Goal: Check status: Check status

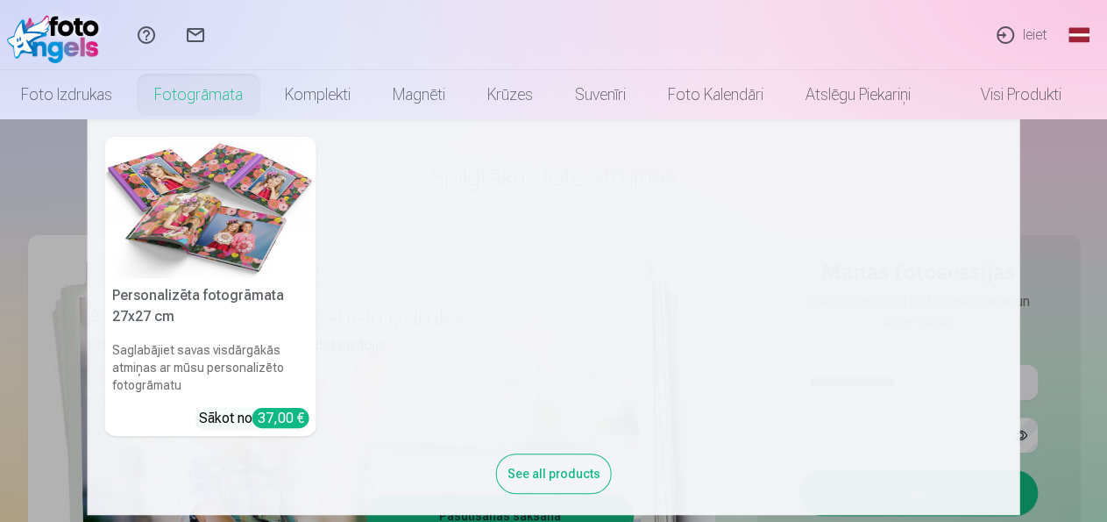
click at [201, 208] on img at bounding box center [210, 207] width 211 height 141
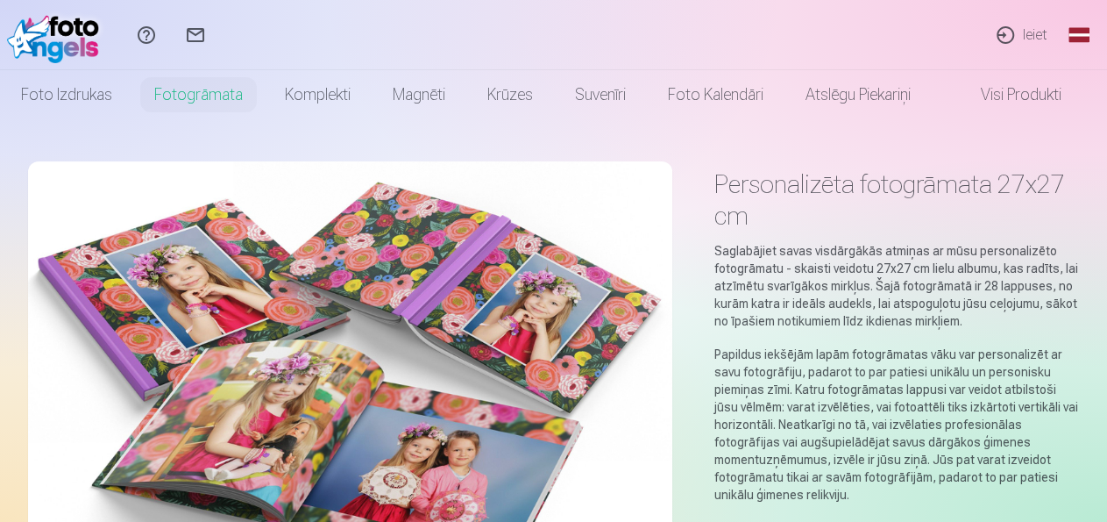
click at [1031, 35] on link "Ieiet" at bounding box center [1021, 35] width 81 height 70
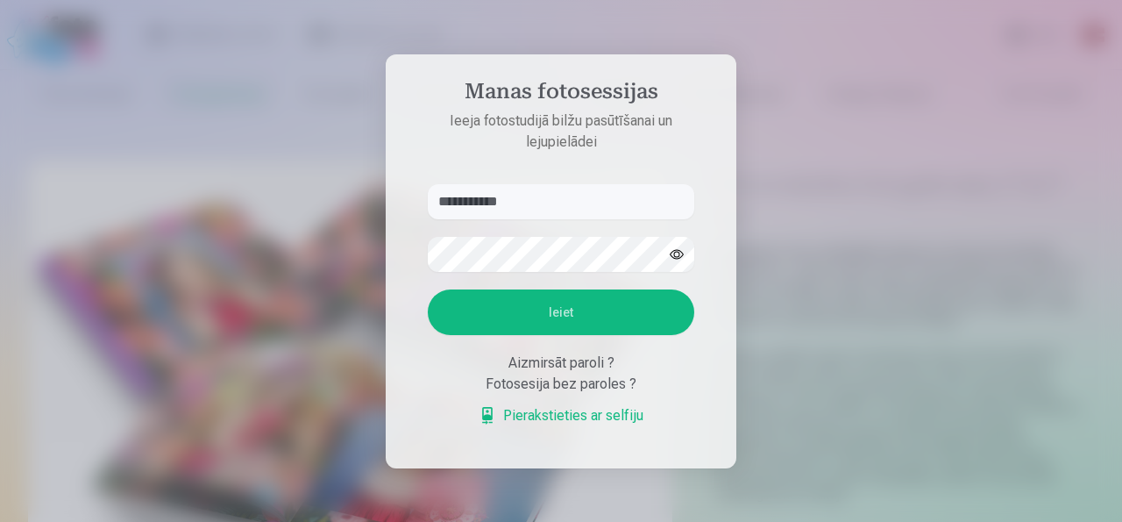
type input "**********"
click at [557, 315] on button "Ieiet" at bounding box center [561, 312] width 267 height 46
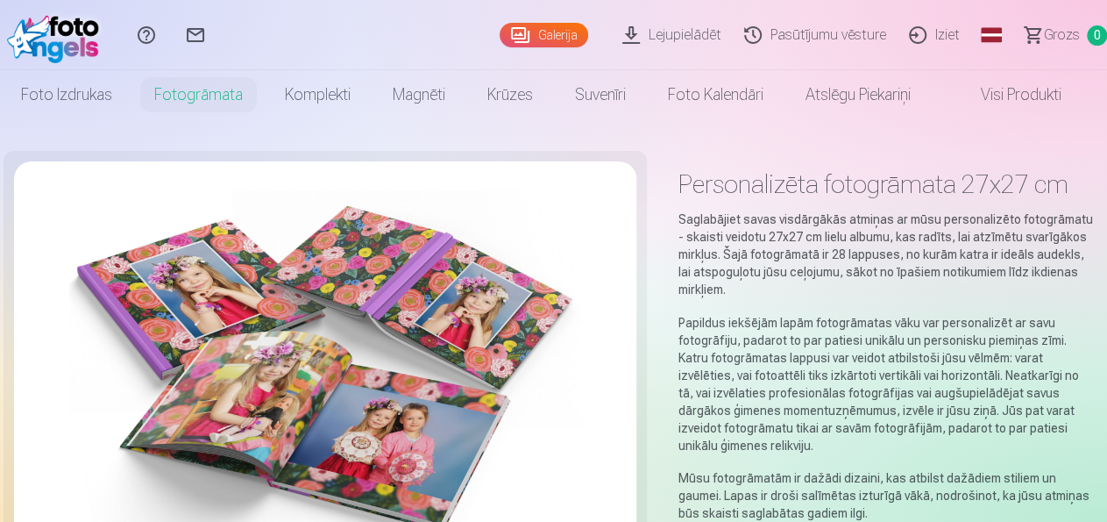
click at [636, 39] on link "Lejupielādēt" at bounding box center [675, 35] width 122 height 70
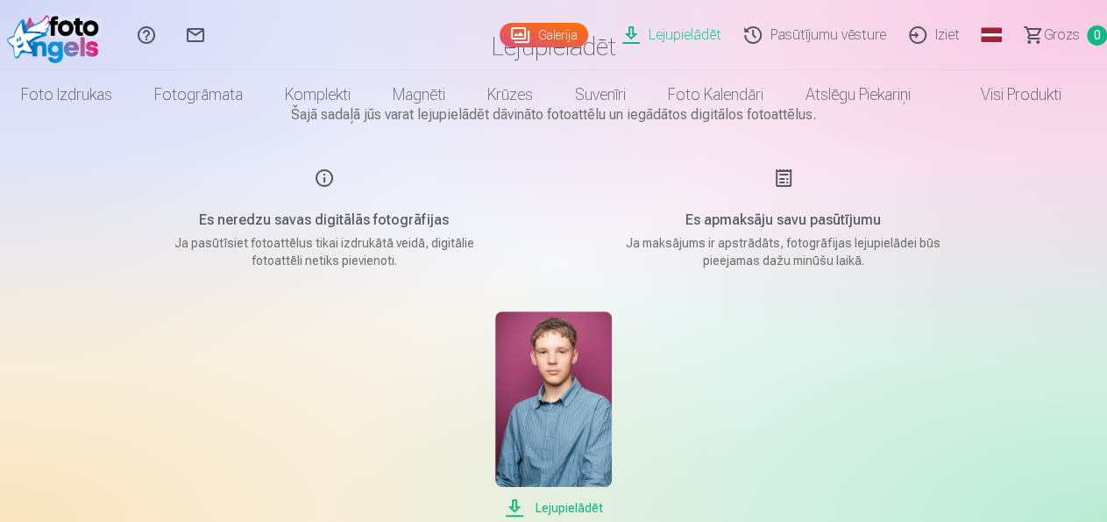
scroll to position [274, 0]
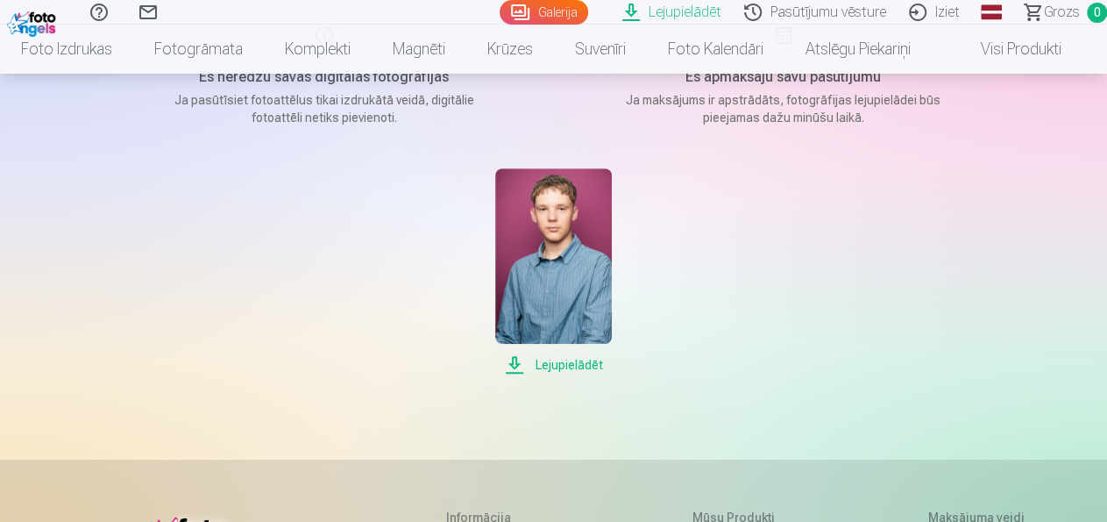
click at [583, 364] on span "Lejupielādēt" at bounding box center [553, 364] width 117 height 21
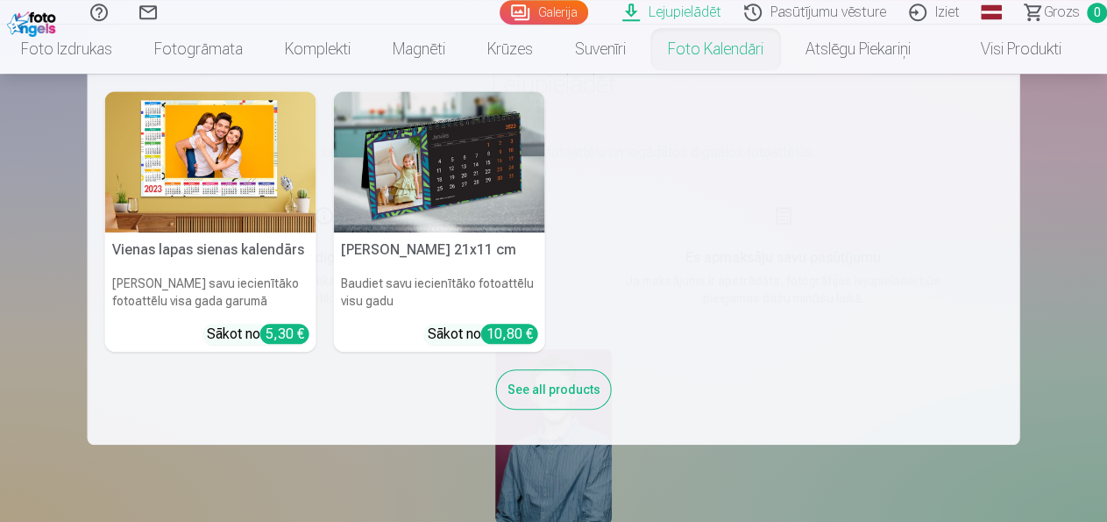
scroll to position [91, 0]
click at [1055, 229] on nav "Vienas lapas sienas [PERSON_NAME] savu iecienītāko fotoattēlu visa gada garumā …" at bounding box center [553, 259] width 1107 height 371
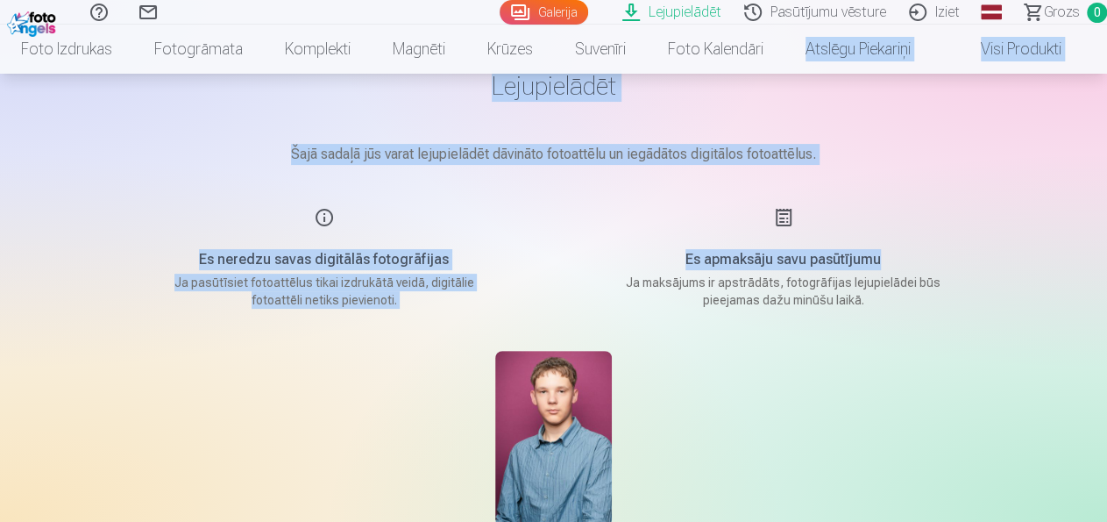
click at [532, 281] on div "Es neredzu savas digitālās fotogrāfijas Ja pasūtīsiet fotoattēlus tikai izdrukā…" at bounding box center [324, 258] width 417 height 102
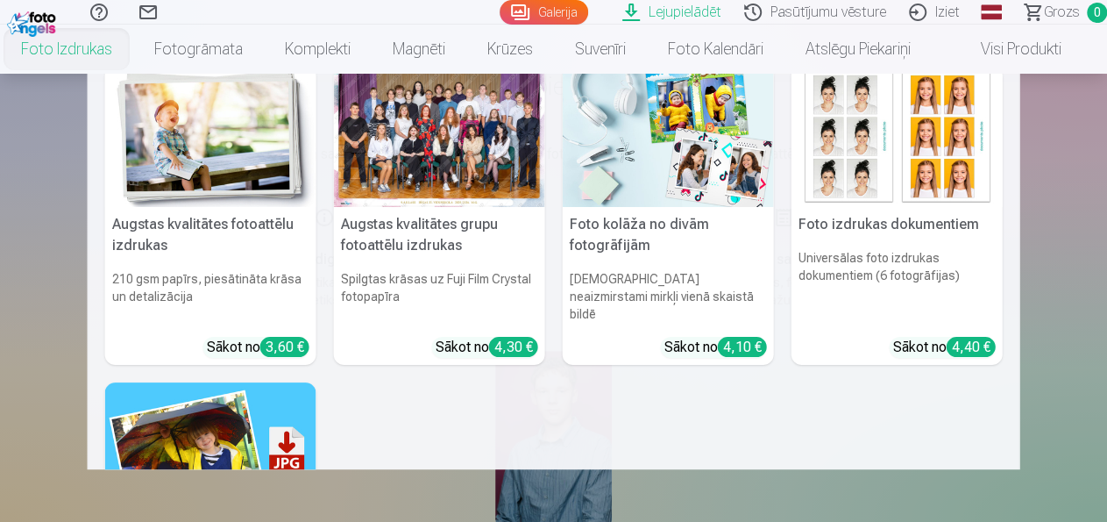
scroll to position [0, 0]
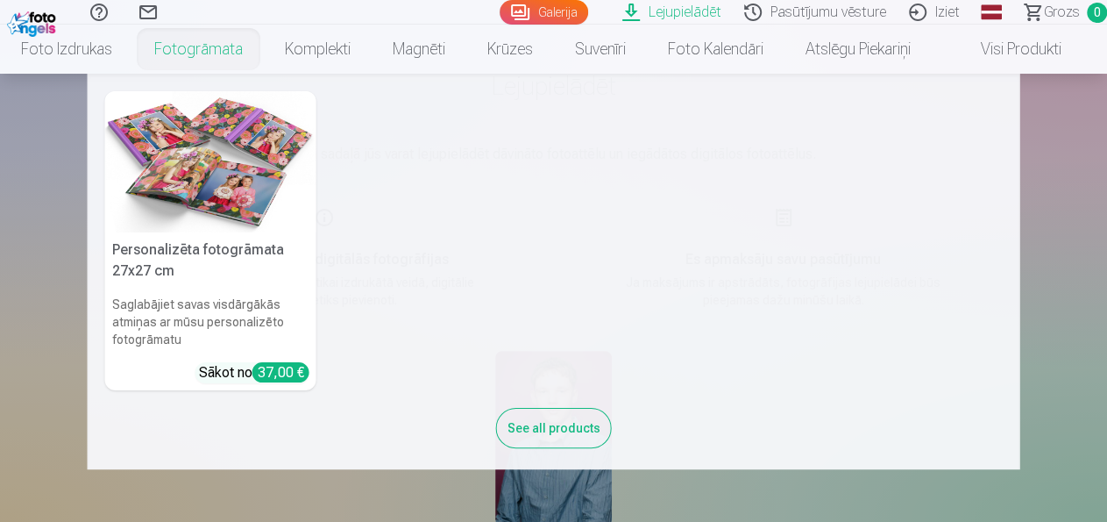
click at [245, 175] on img at bounding box center [210, 161] width 211 height 141
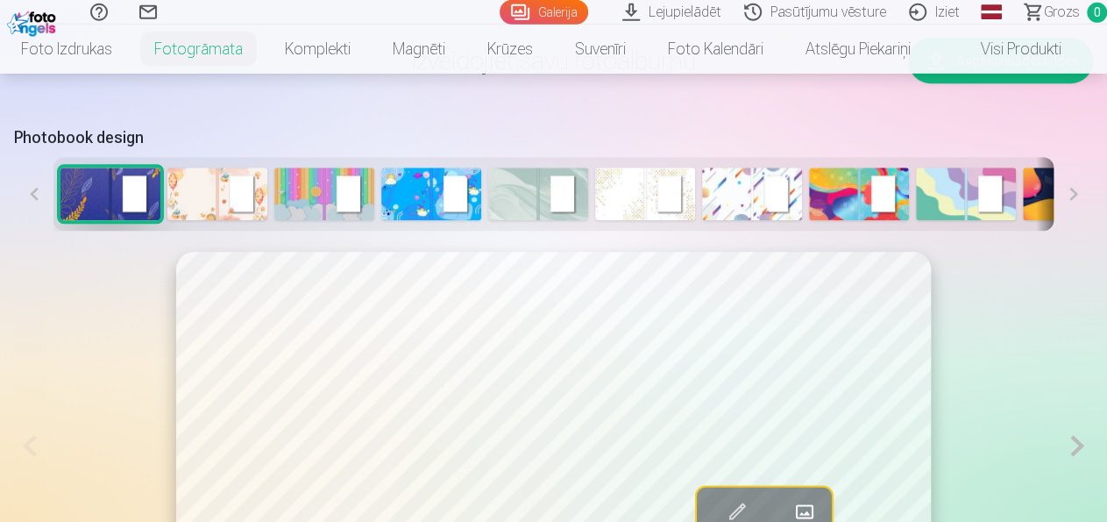
scroll to position [638, 0]
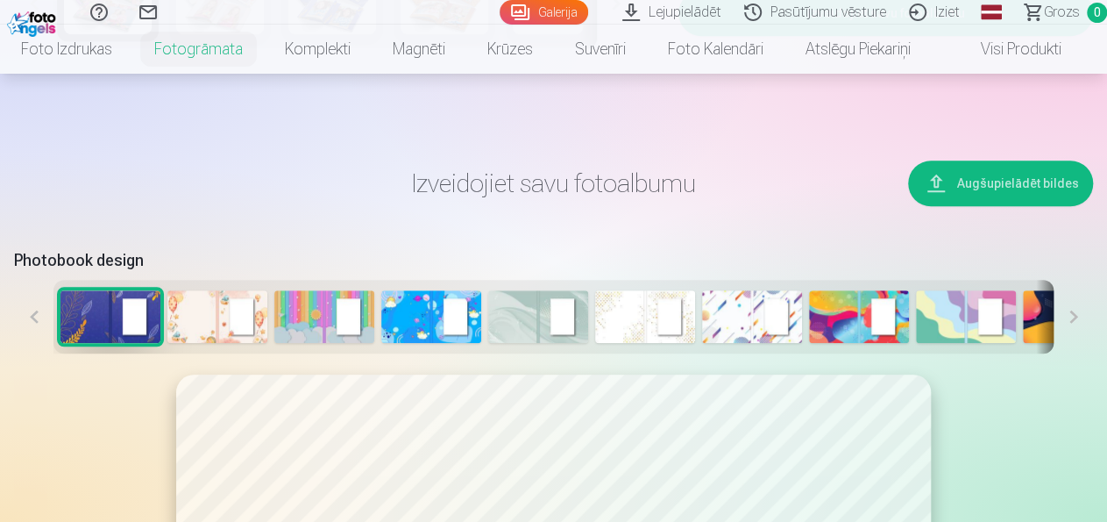
click at [1009, 52] on link "Visi produkti" at bounding box center [1007, 49] width 151 height 49
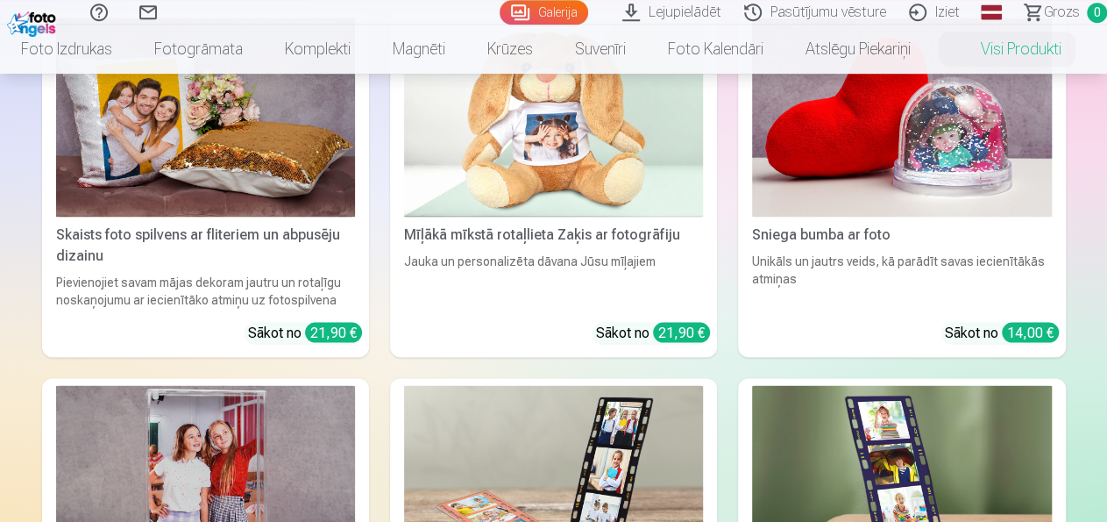
scroll to position [5015, 0]
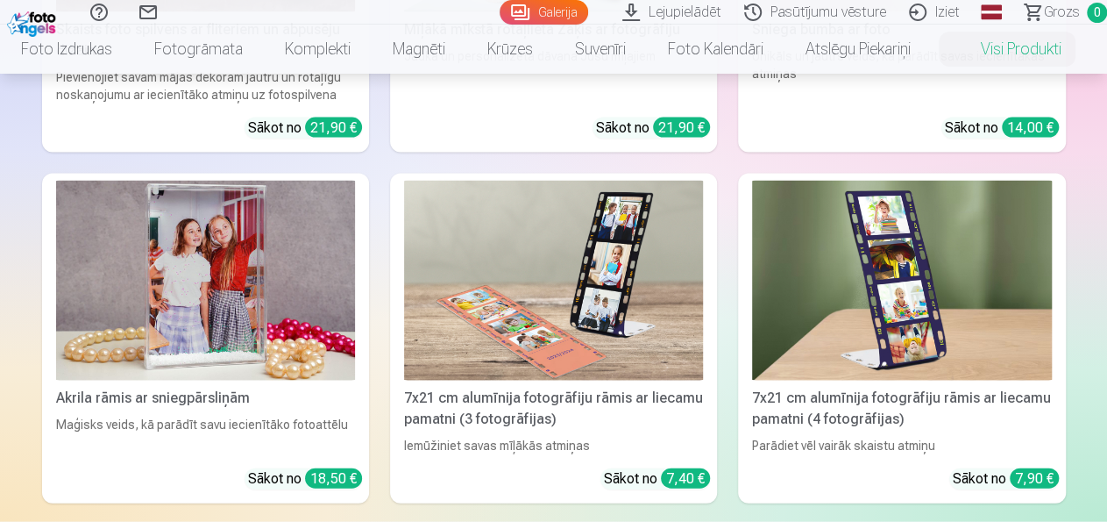
click at [805, 13] on link "Pasūtījumu vēsture" at bounding box center [818, 12] width 165 height 25
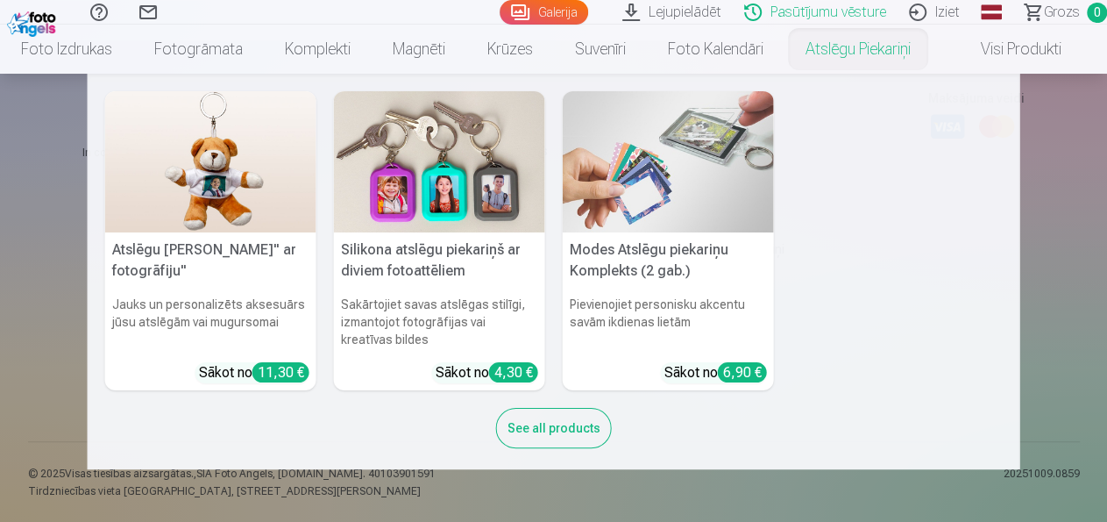
scroll to position [12, 0]
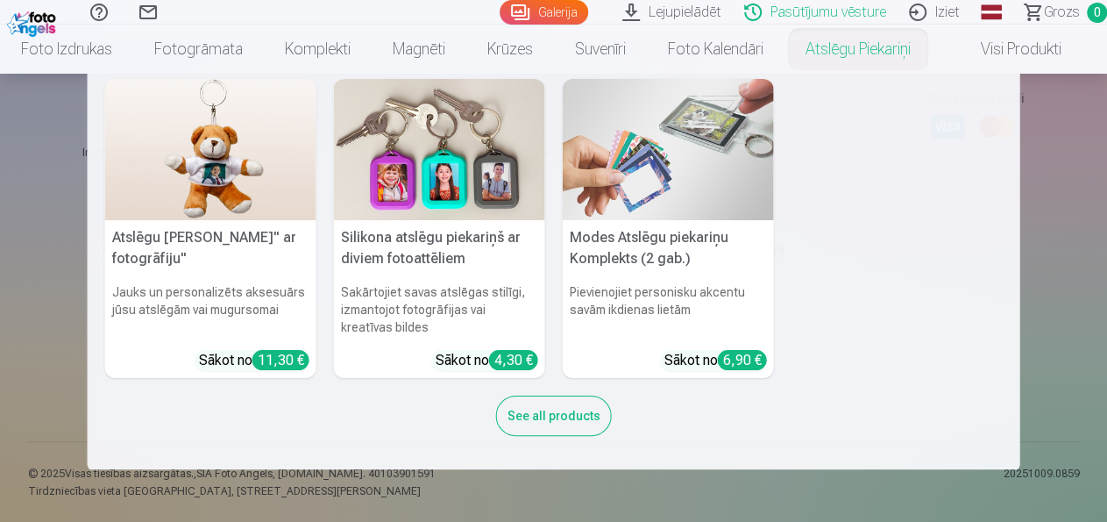
click at [583, 417] on div "See all products" at bounding box center [554, 415] width 116 height 40
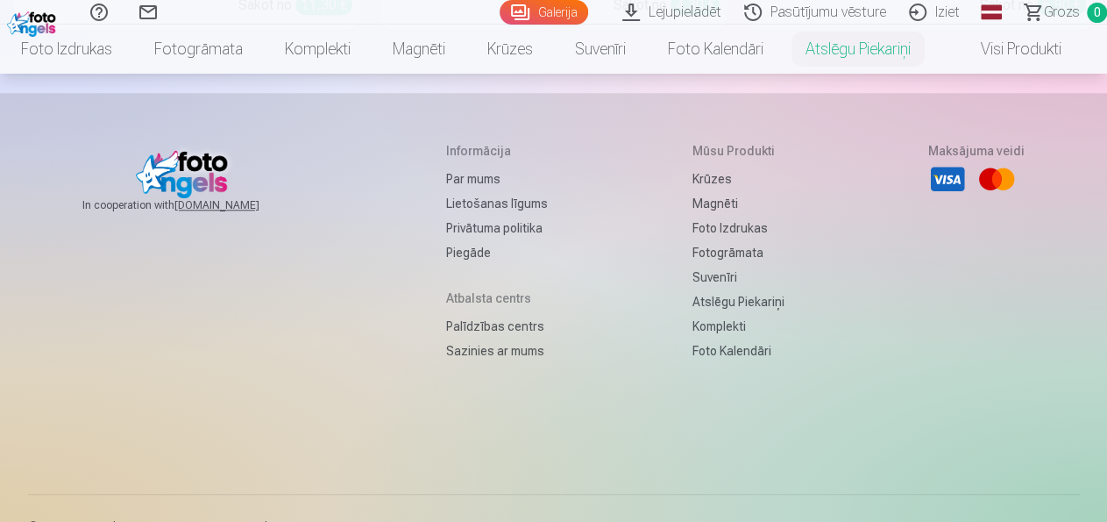
scroll to position [126, 0]
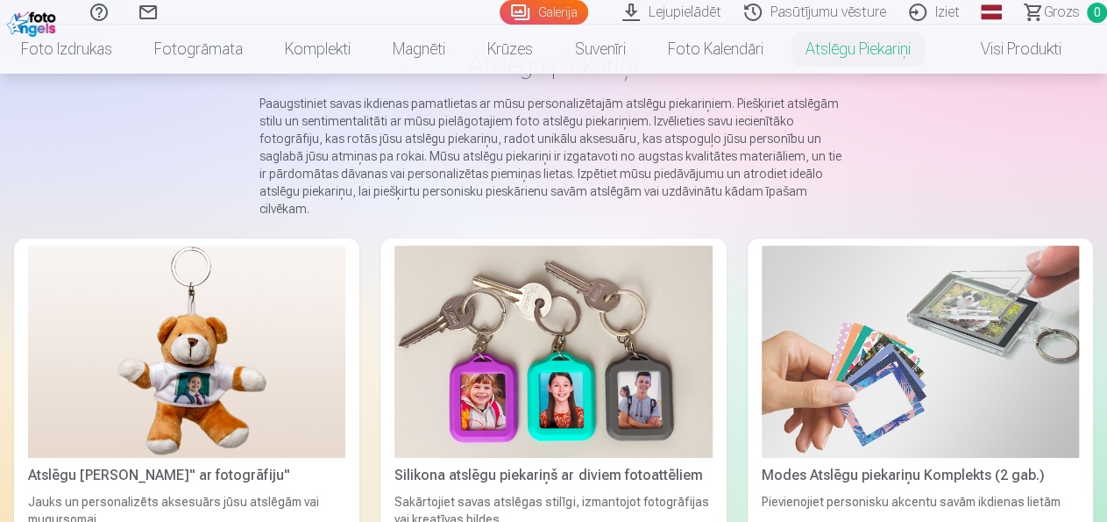
click at [1019, 57] on link "Visi produkti" at bounding box center [1007, 49] width 151 height 49
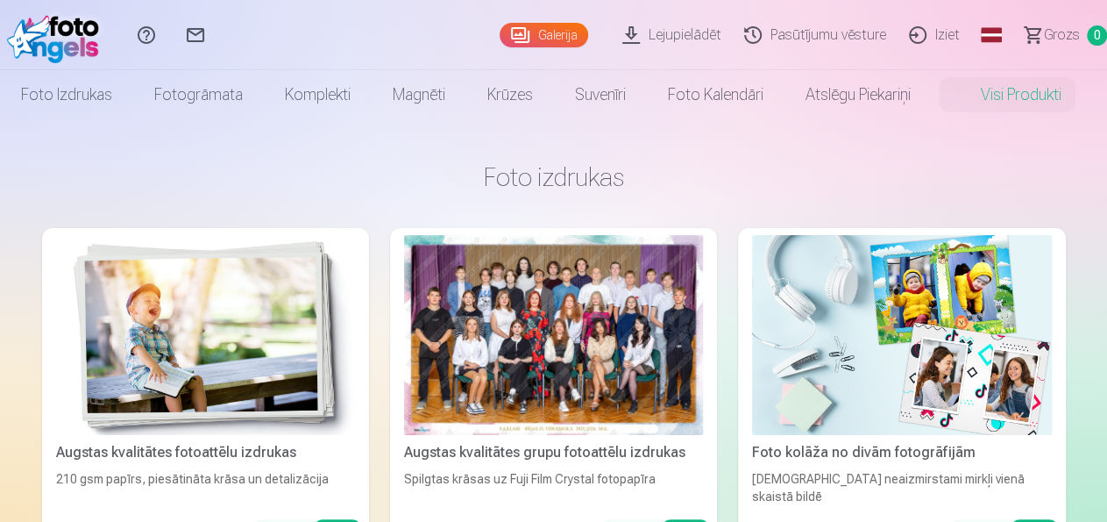
click at [797, 31] on link "Pasūtījumu vēsture" at bounding box center [818, 35] width 165 height 70
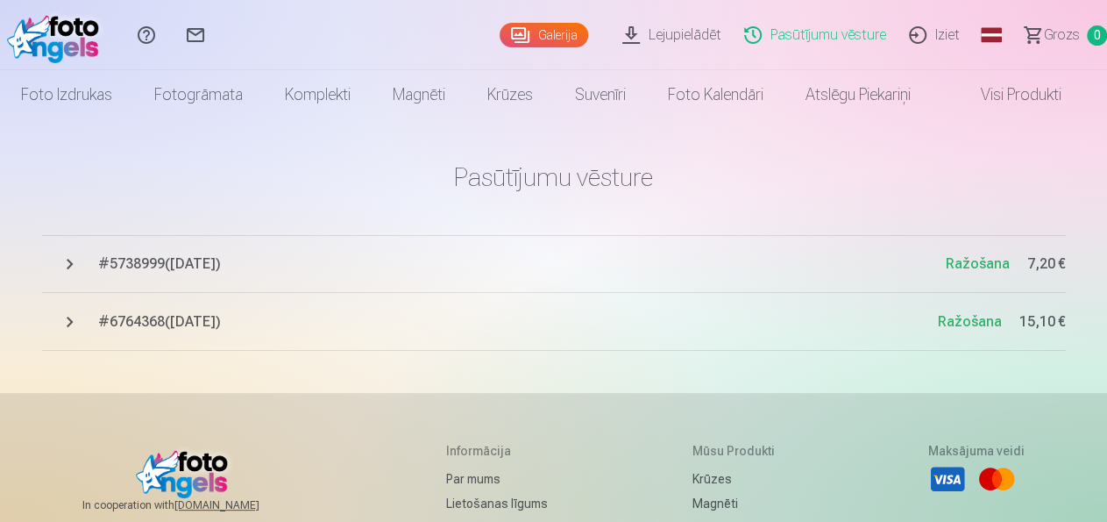
click at [197, 267] on span "# 5738999 ( [DATE] )" at bounding box center [522, 263] width 848 height 21
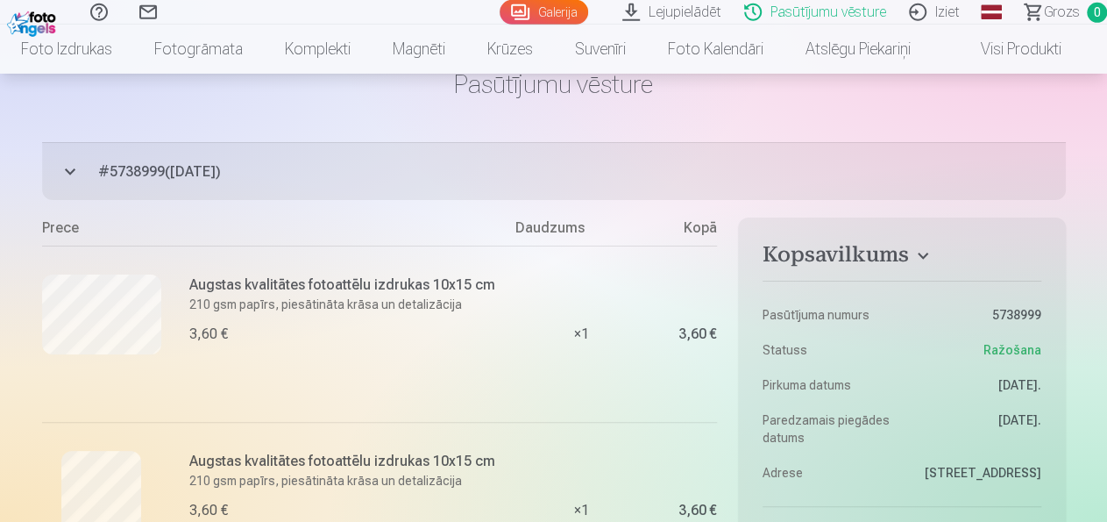
scroll to position [91, 0]
click at [119, 173] on span "# 5738999 ( [DATE] )" at bounding box center [582, 173] width 968 height 21
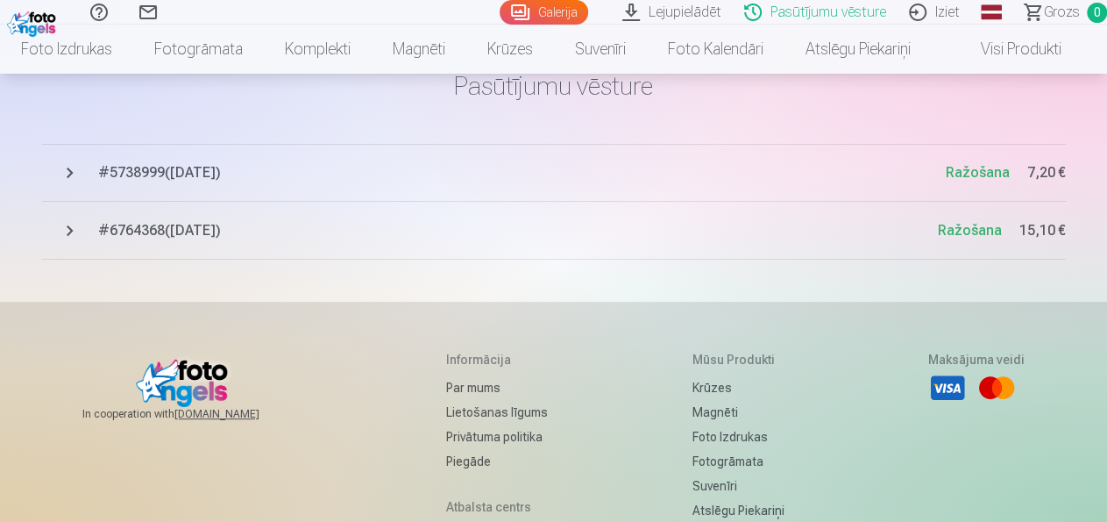
click at [132, 231] on span "# 6764368 ( [DATE] )" at bounding box center [518, 230] width 840 height 21
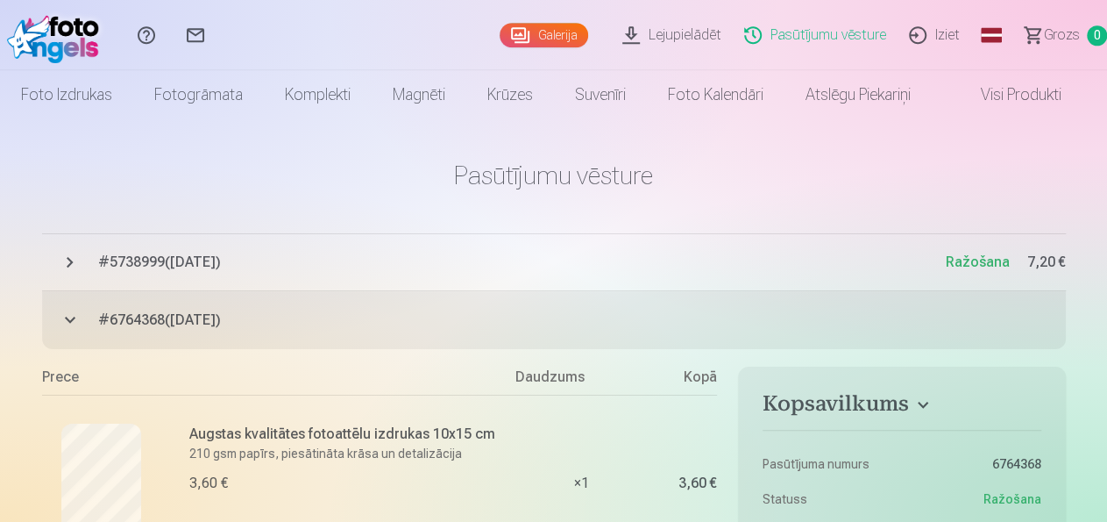
scroll to position [0, 0]
click at [127, 270] on span "# 5738999 ( [DATE] )" at bounding box center [522, 263] width 848 height 21
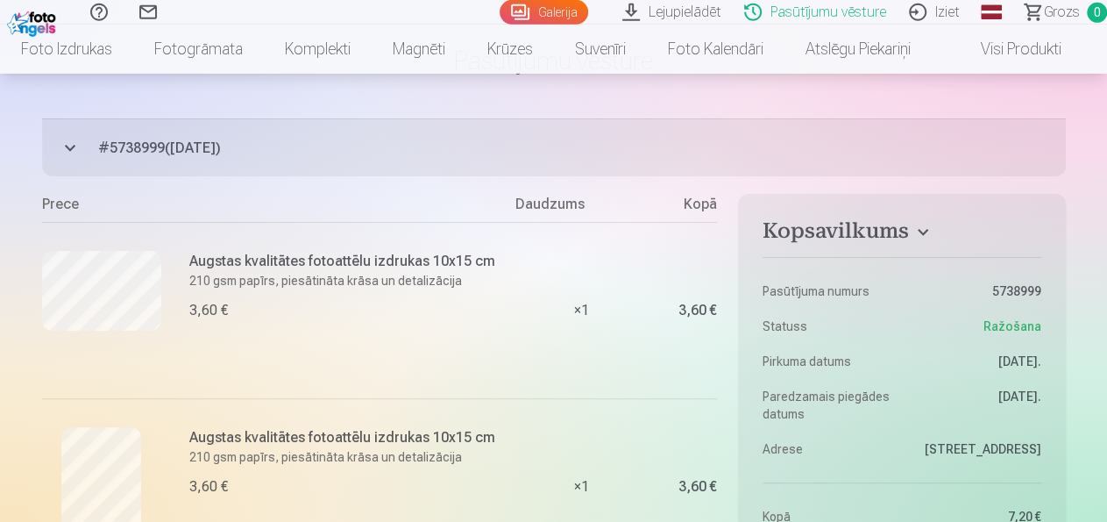
scroll to position [91, 0]
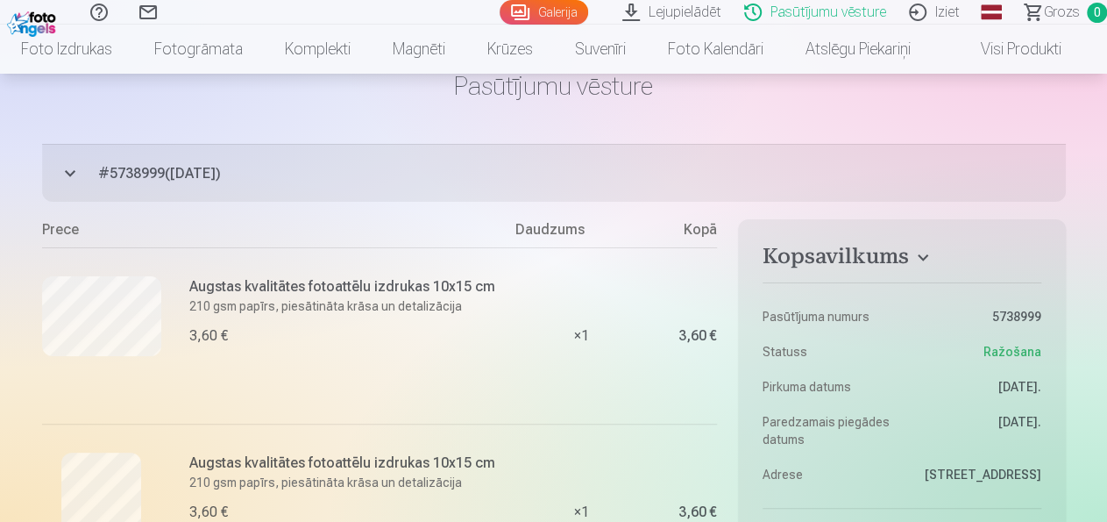
click at [69, 167] on button "# 5738999 ( [DATE] ) Ražošana 7,20 €" at bounding box center [554, 173] width 1024 height 58
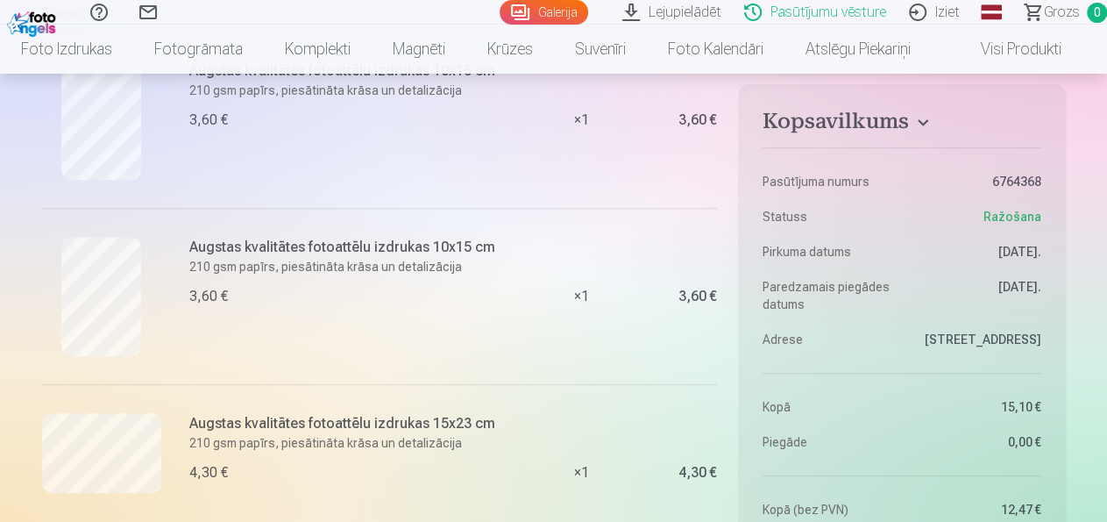
scroll to position [0, 0]
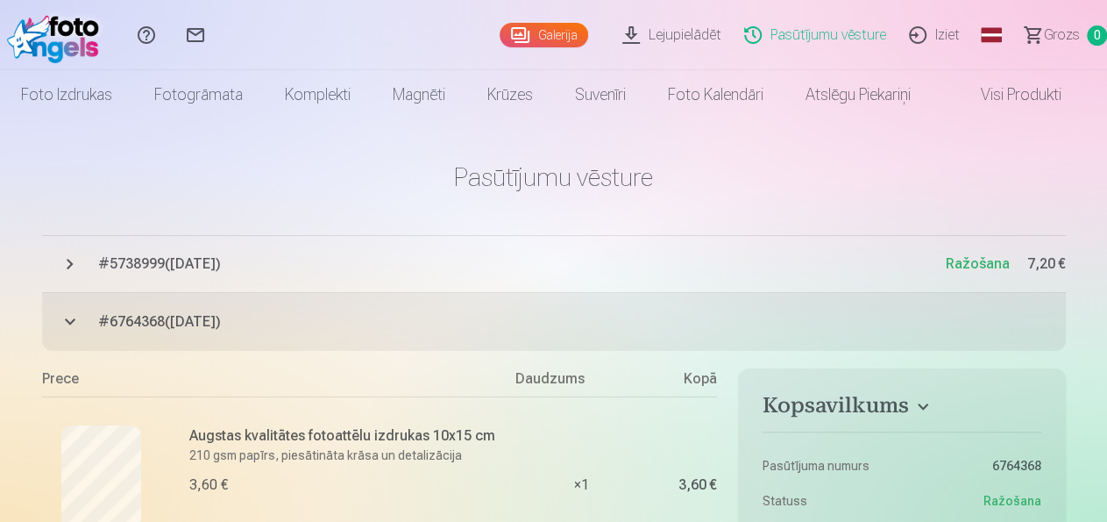
click at [500, 39] on link "Galerija" at bounding box center [544, 35] width 89 height 25
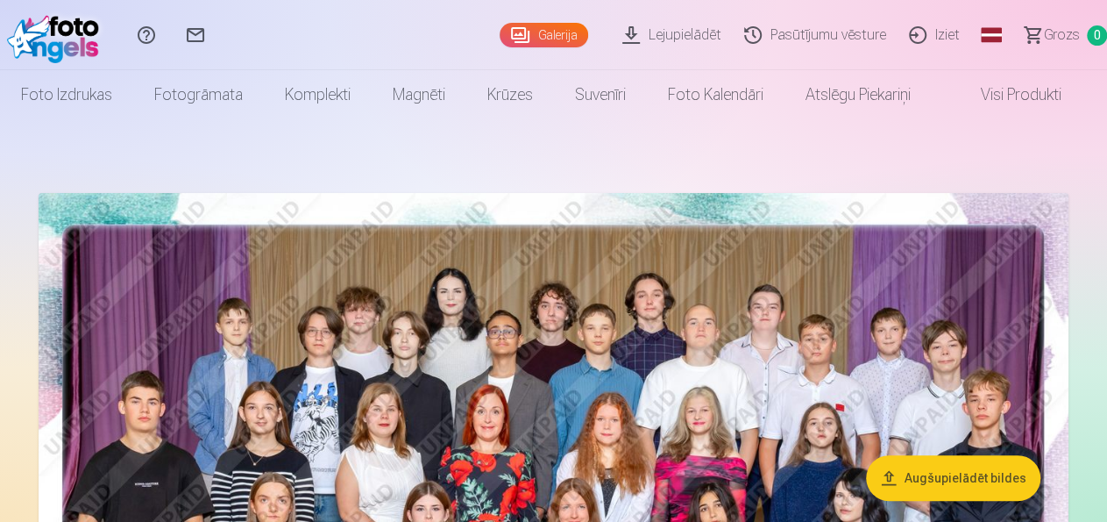
click at [928, 40] on link "Iziet" at bounding box center [937, 35] width 74 height 70
